Goal: Check status: Check status

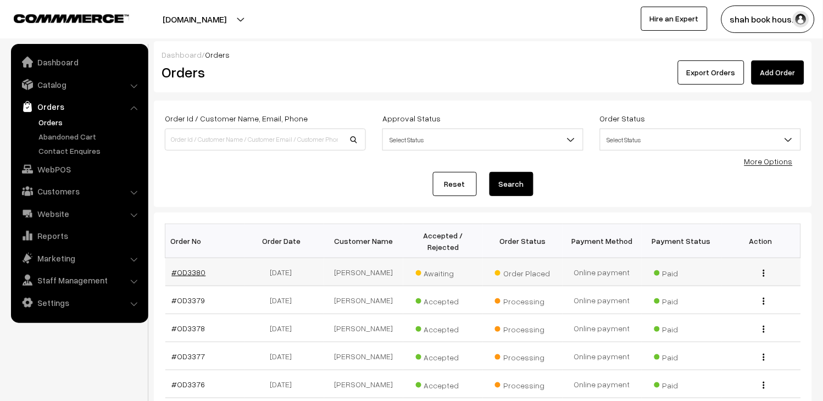
click at [200, 272] on link "#OD3380" at bounding box center [189, 271] width 34 height 9
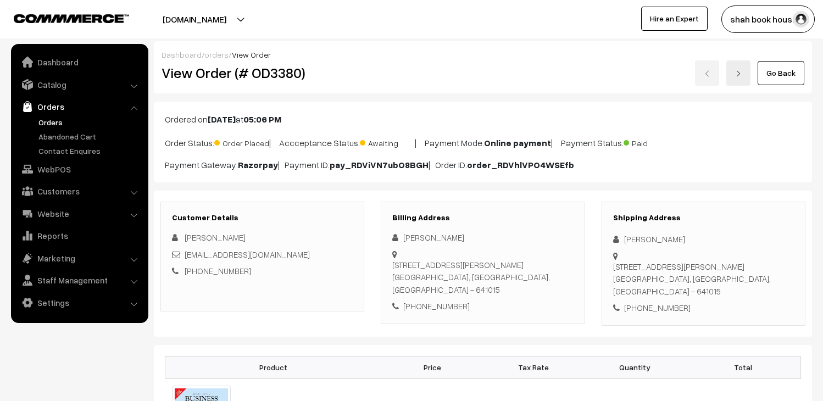
scroll to position [183, 0]
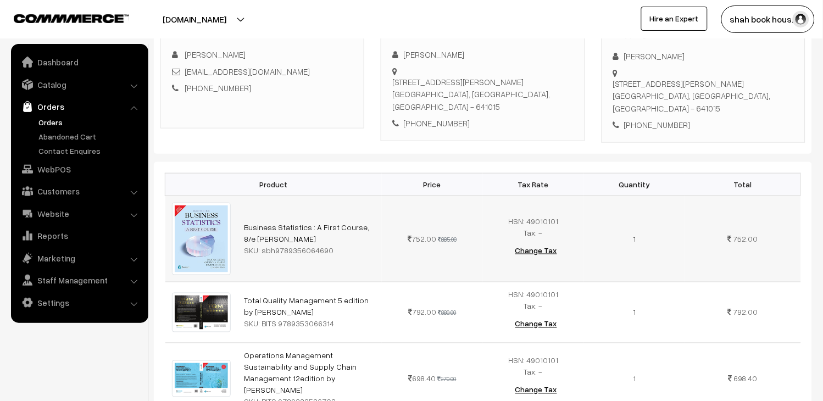
drag, startPoint x: 166, startPoint y: 181, endPoint x: 259, endPoint y: 254, distance: 118.1
click at [259, 254] on table "Product Price Tax Rate Quantity Total Business Statistics : A First Course, 8/e…" at bounding box center [483, 294] width 636 height 242
click at [387, 249] on td "752.00 885.00" at bounding box center [432, 239] width 101 height 86
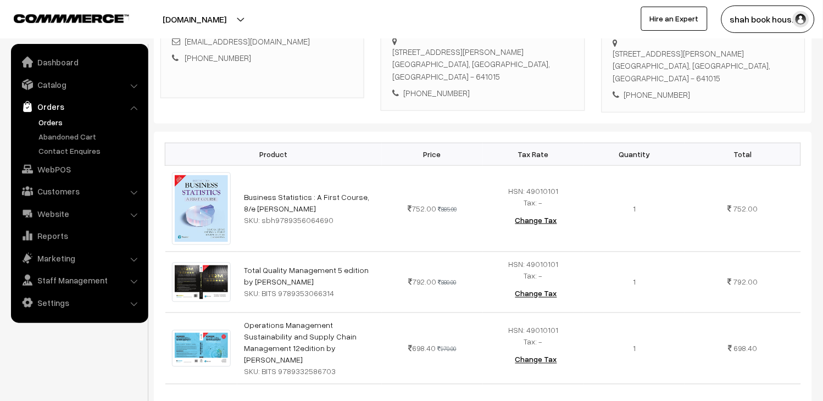
scroll to position [244, 0]
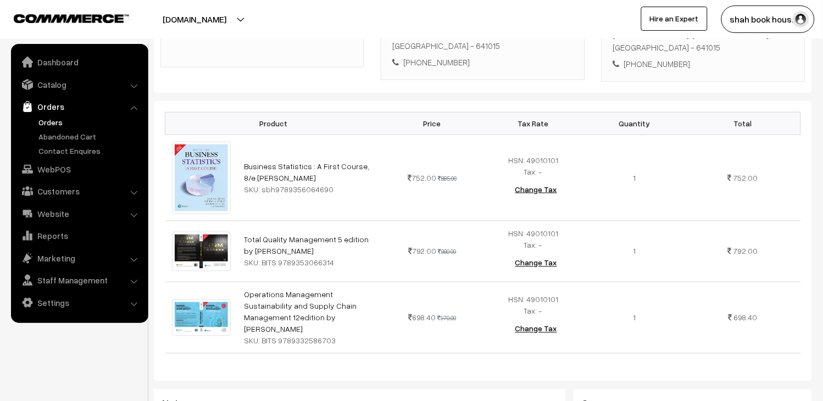
click at [39, 114] on link "Orders" at bounding box center [79, 107] width 131 height 20
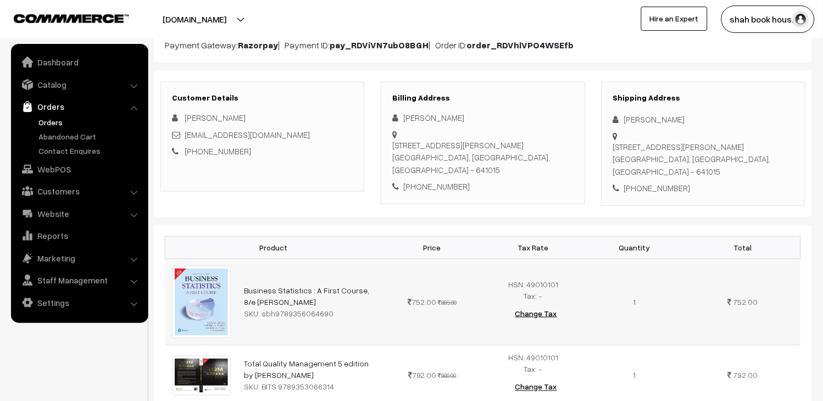
scroll to position [0, 0]
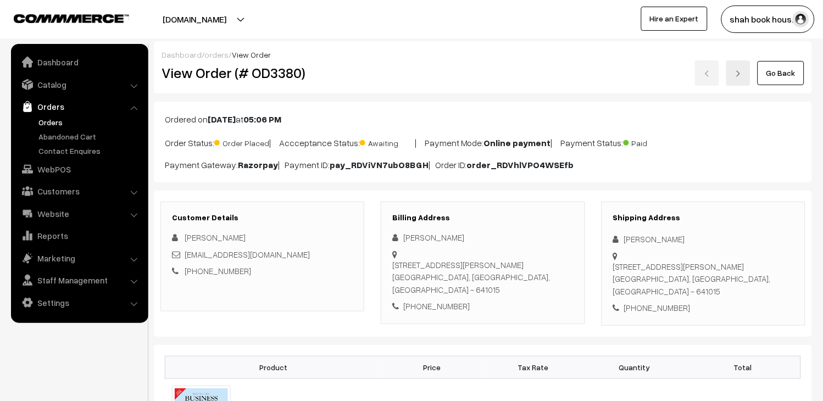
click at [44, 121] on link "Orders" at bounding box center [90, 122] width 109 height 12
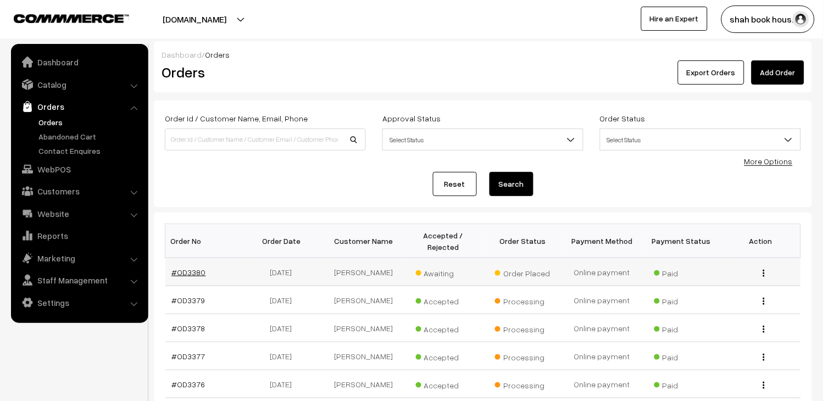
click at [189, 272] on link "#OD3380" at bounding box center [189, 271] width 34 height 9
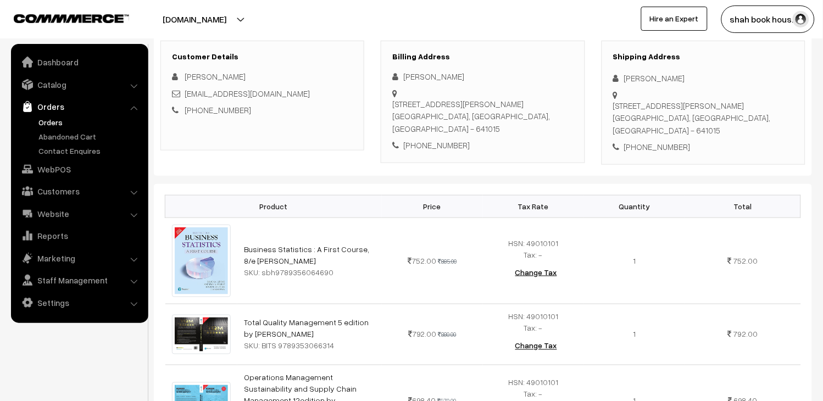
scroll to position [183, 0]
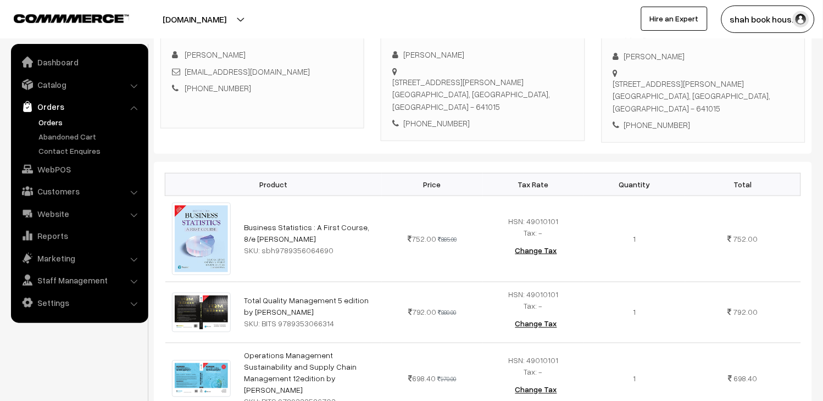
click at [58, 120] on link "Orders" at bounding box center [90, 122] width 109 height 12
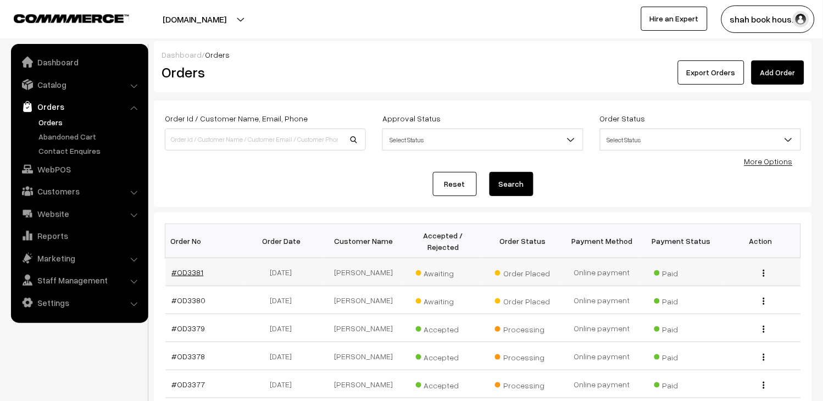
click at [198, 275] on link "#OD3381" at bounding box center [188, 271] width 32 height 9
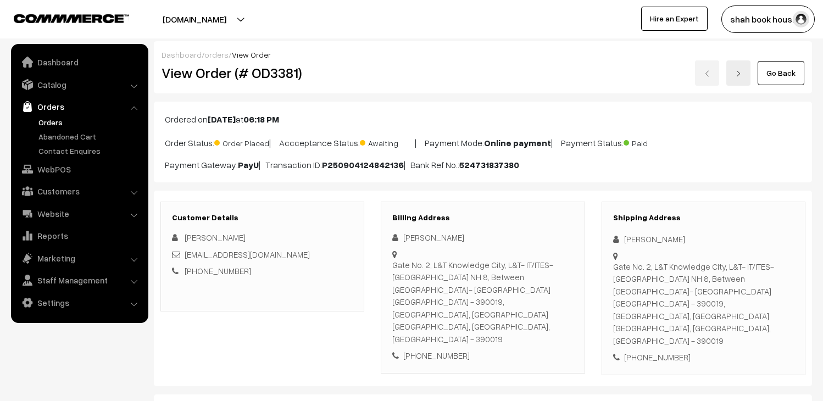
scroll to position [183, 0]
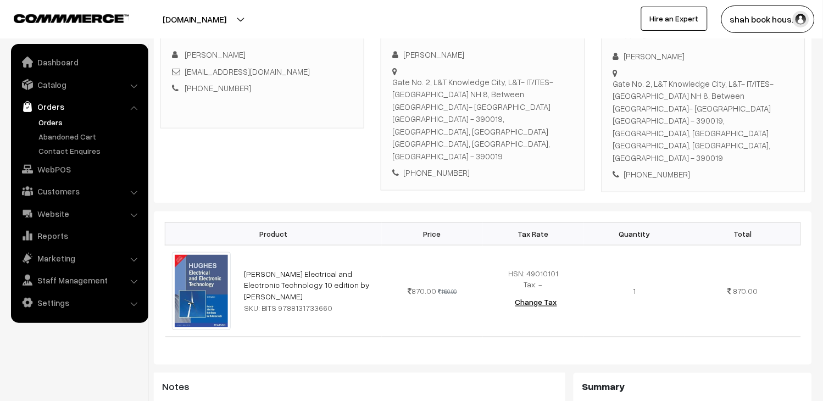
click at [61, 118] on link "Orders" at bounding box center [90, 122] width 109 height 12
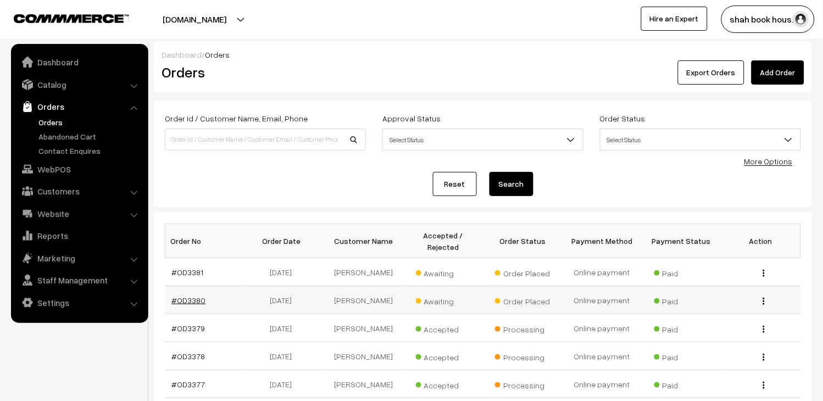
click at [200, 297] on link "#OD3380" at bounding box center [189, 299] width 34 height 9
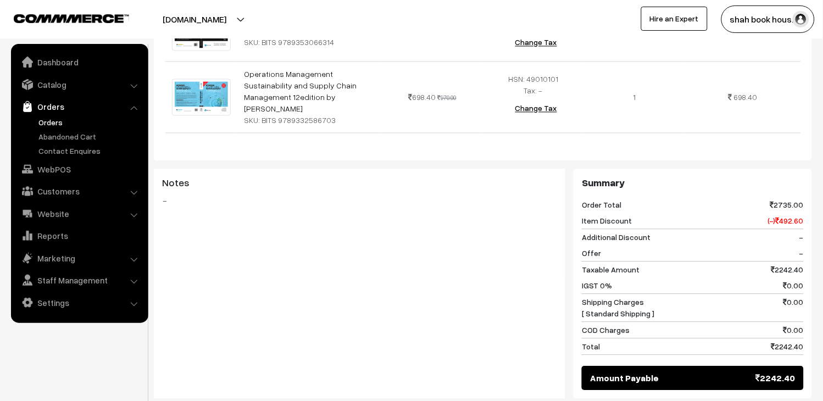
scroll to position [446, 0]
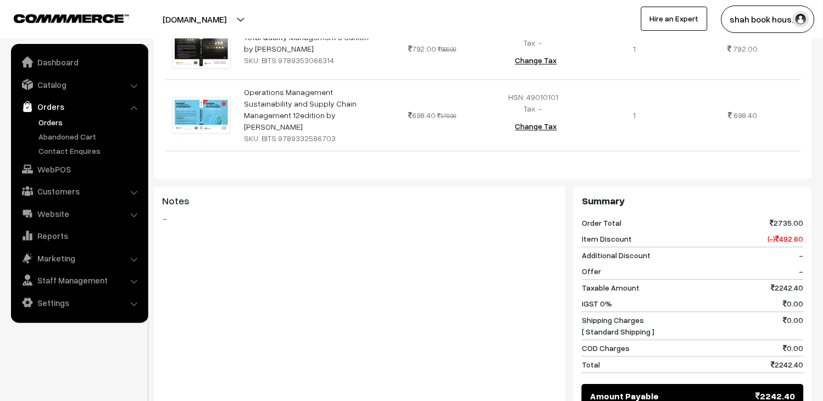
click at [60, 122] on link "Orders" at bounding box center [90, 122] width 109 height 12
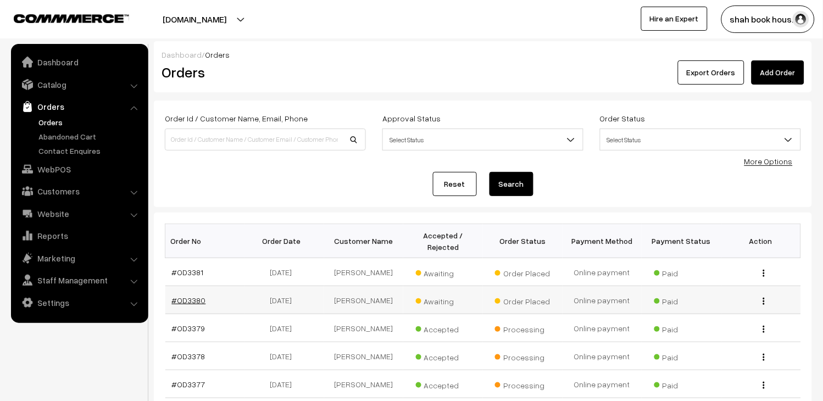
click at [179, 298] on link "#OD3380" at bounding box center [189, 299] width 34 height 9
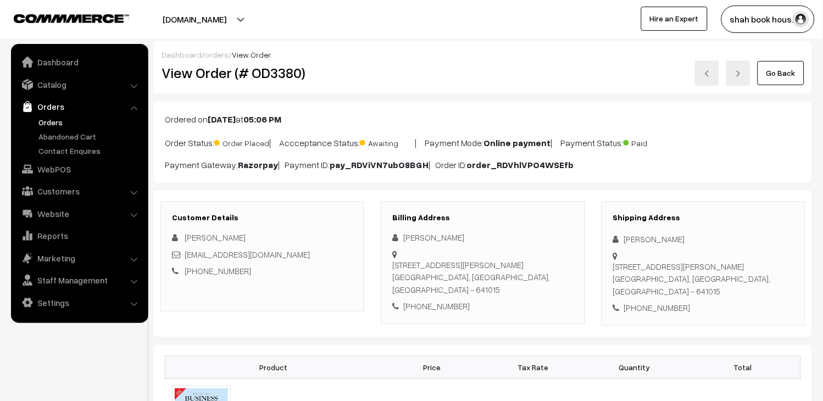
click at [58, 123] on link "Orders" at bounding box center [90, 122] width 109 height 12
